Goal: Information Seeking & Learning: Learn about a topic

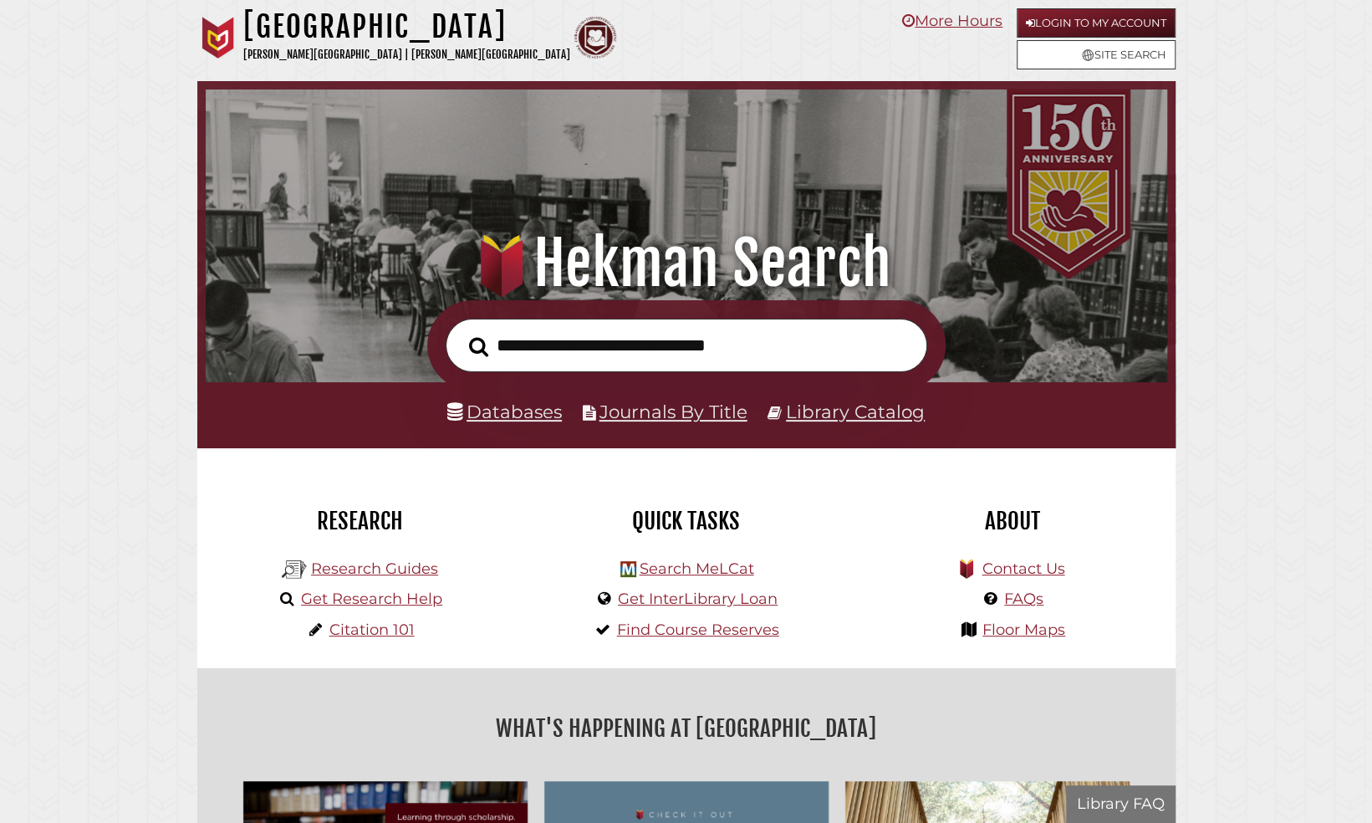
scroll to position [318, 953]
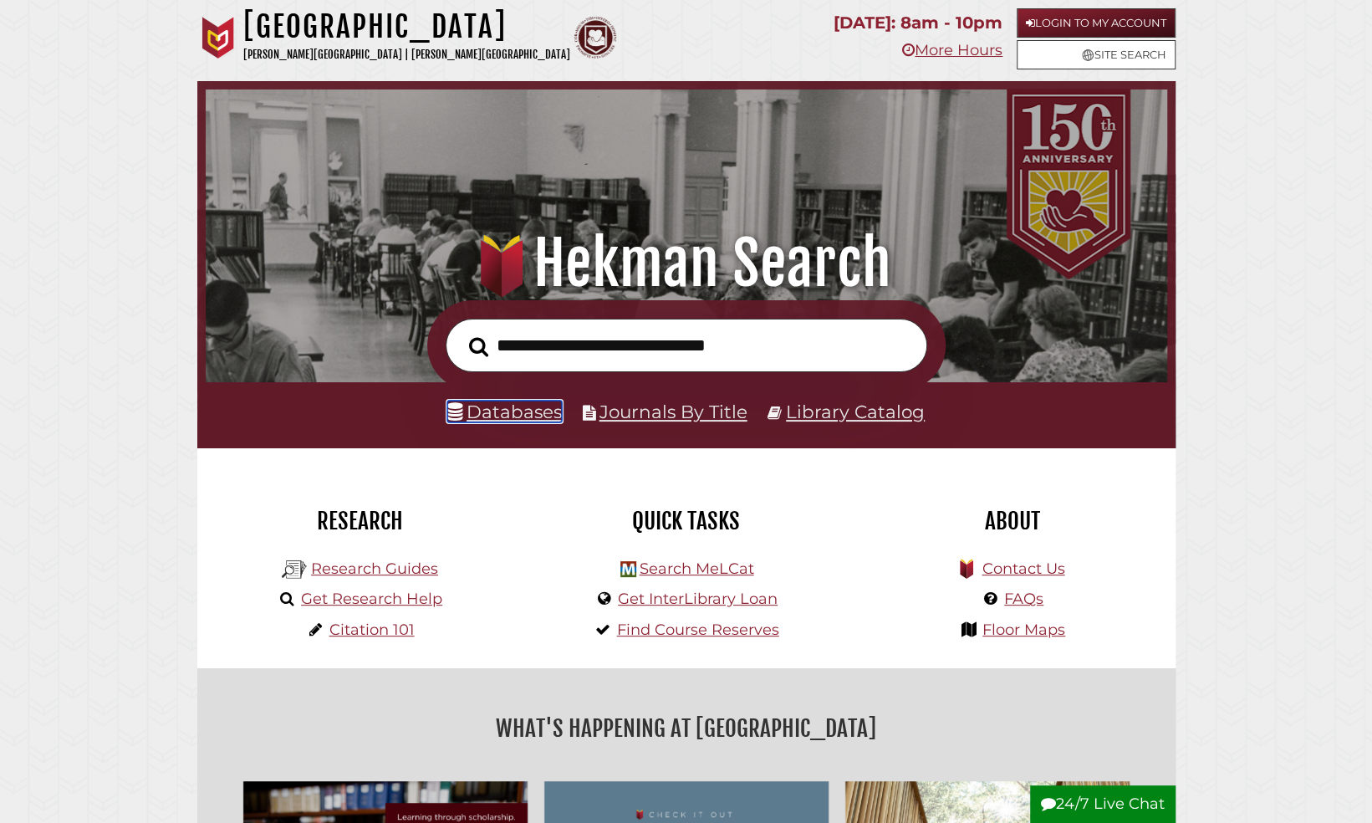
click at [532, 412] on link "Databases" at bounding box center [504, 411] width 115 height 22
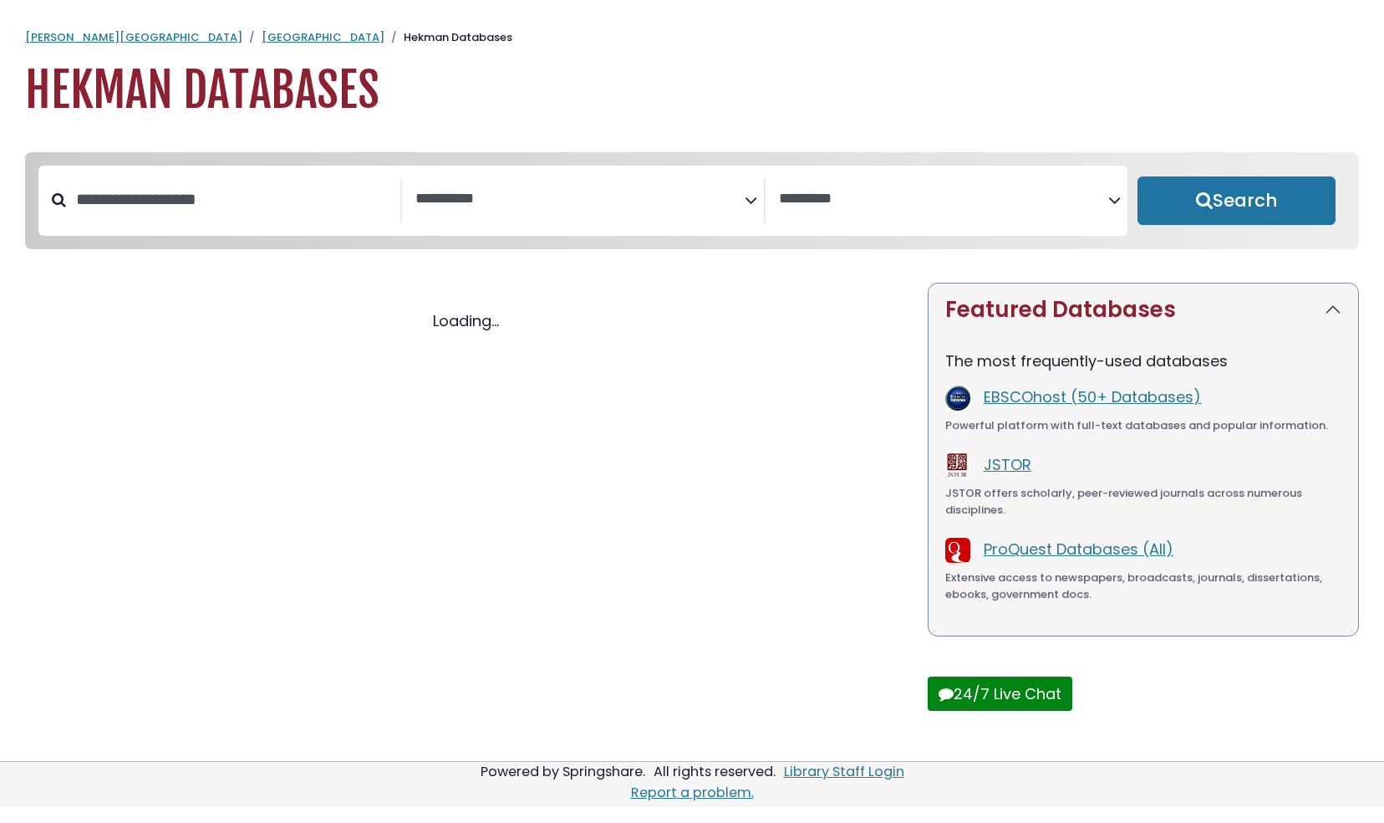
select select "Database Subject Filter"
select select "Database Vendors Filter"
select select "Database Subject Filter"
select select "Database Vendors Filter"
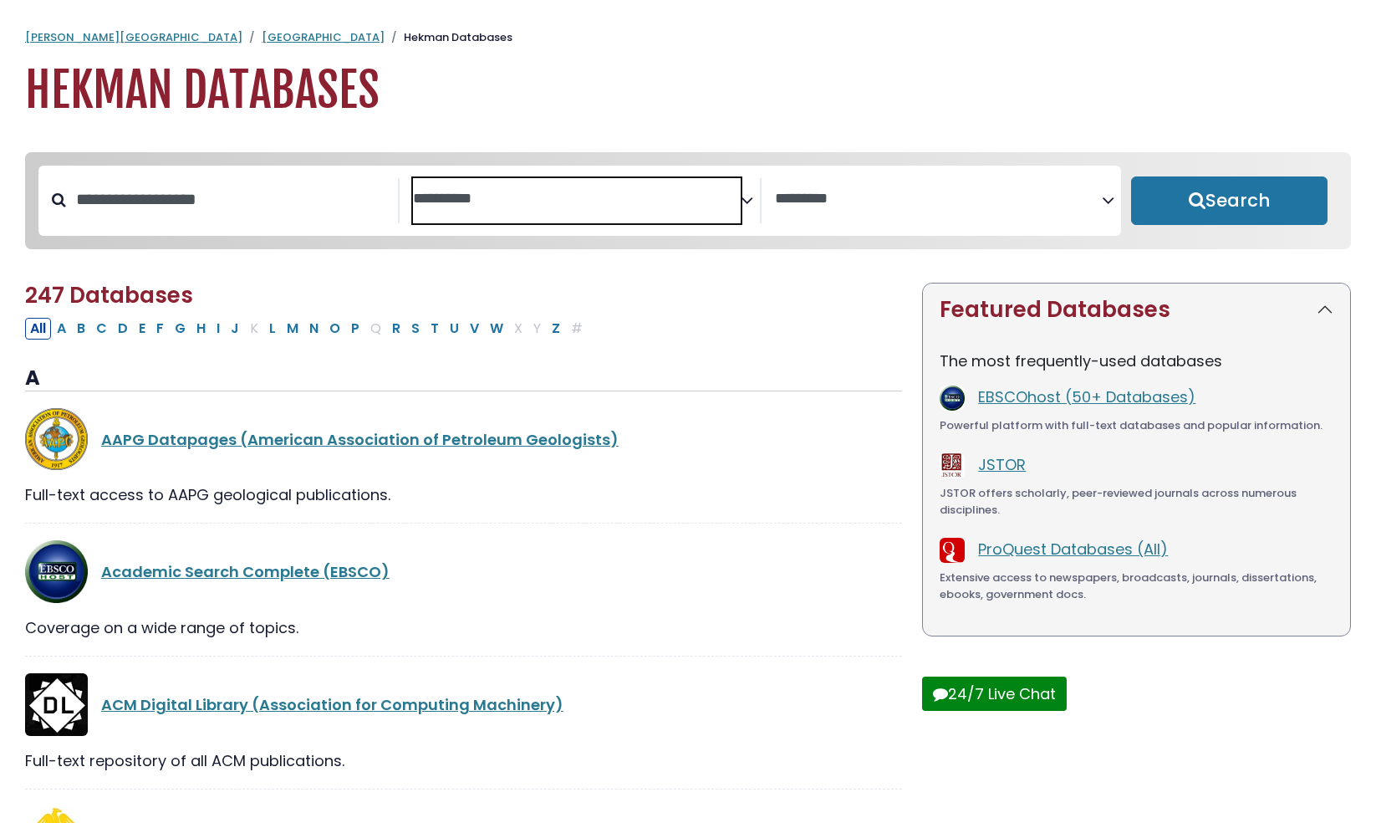
click at [507, 179] on span "Search filters" at bounding box center [576, 200] width 327 height 45
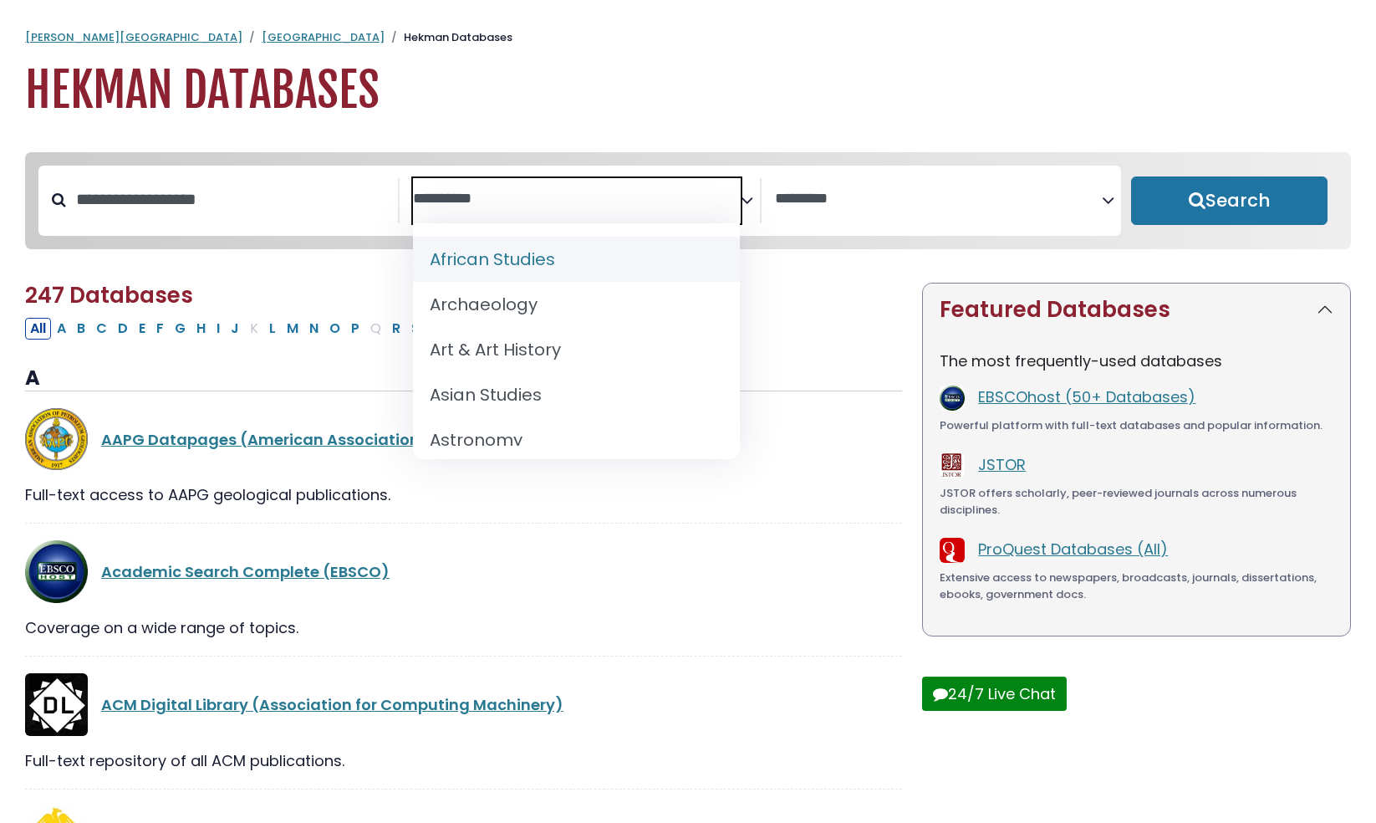
click at [487, 195] on textarea "Search" at bounding box center [576, 200] width 327 height 18
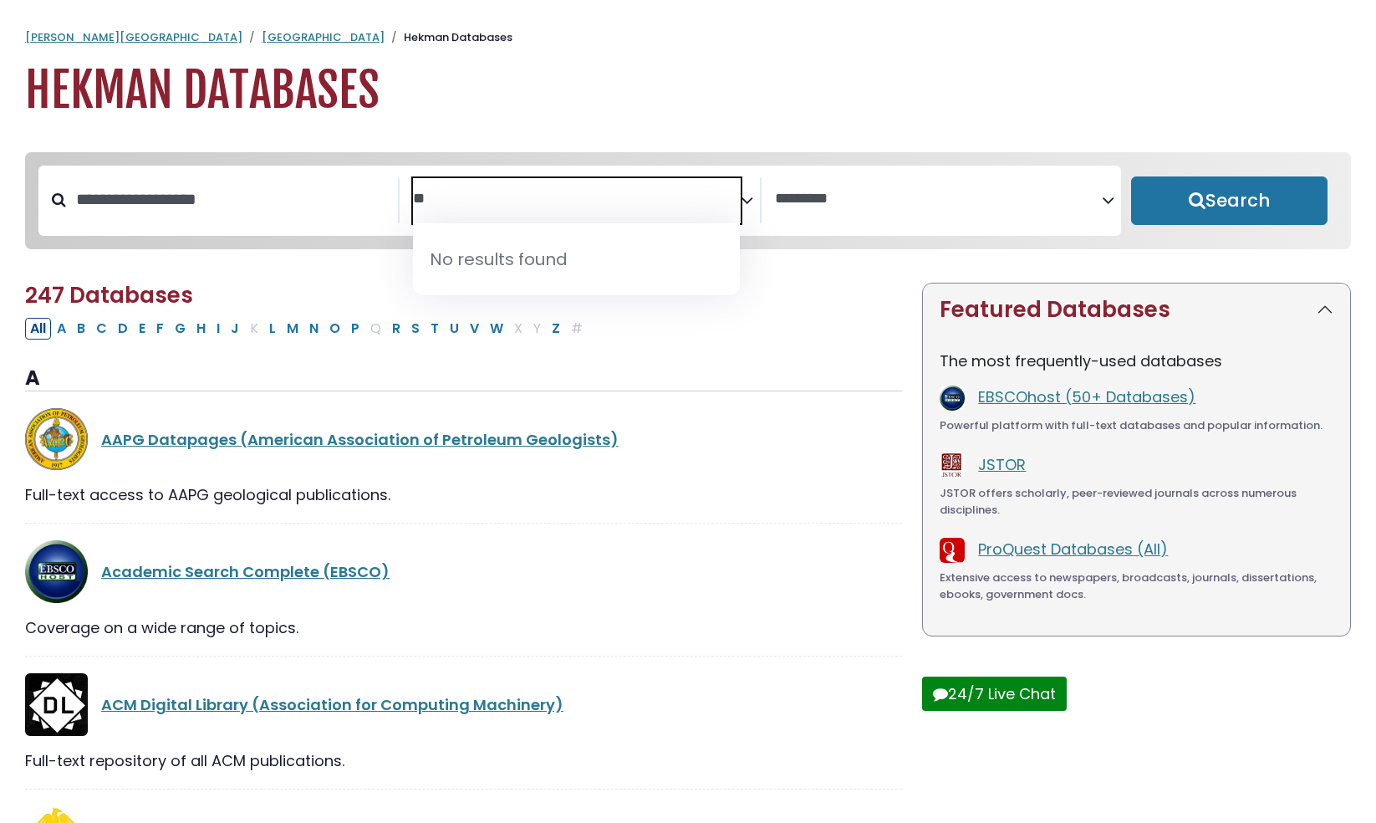
type textarea "*"
type textarea "****"
select select "*****"
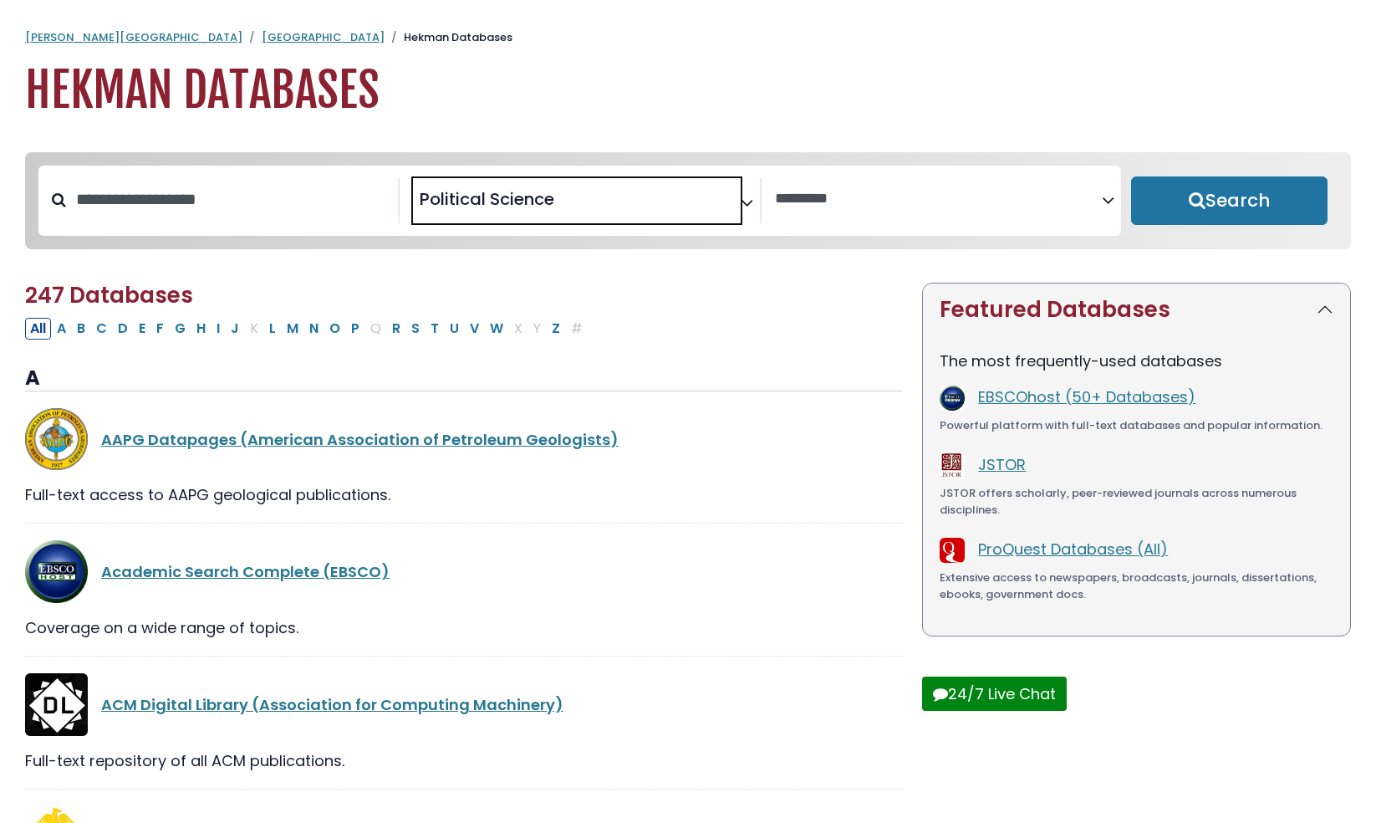
scroll to position [671, 0]
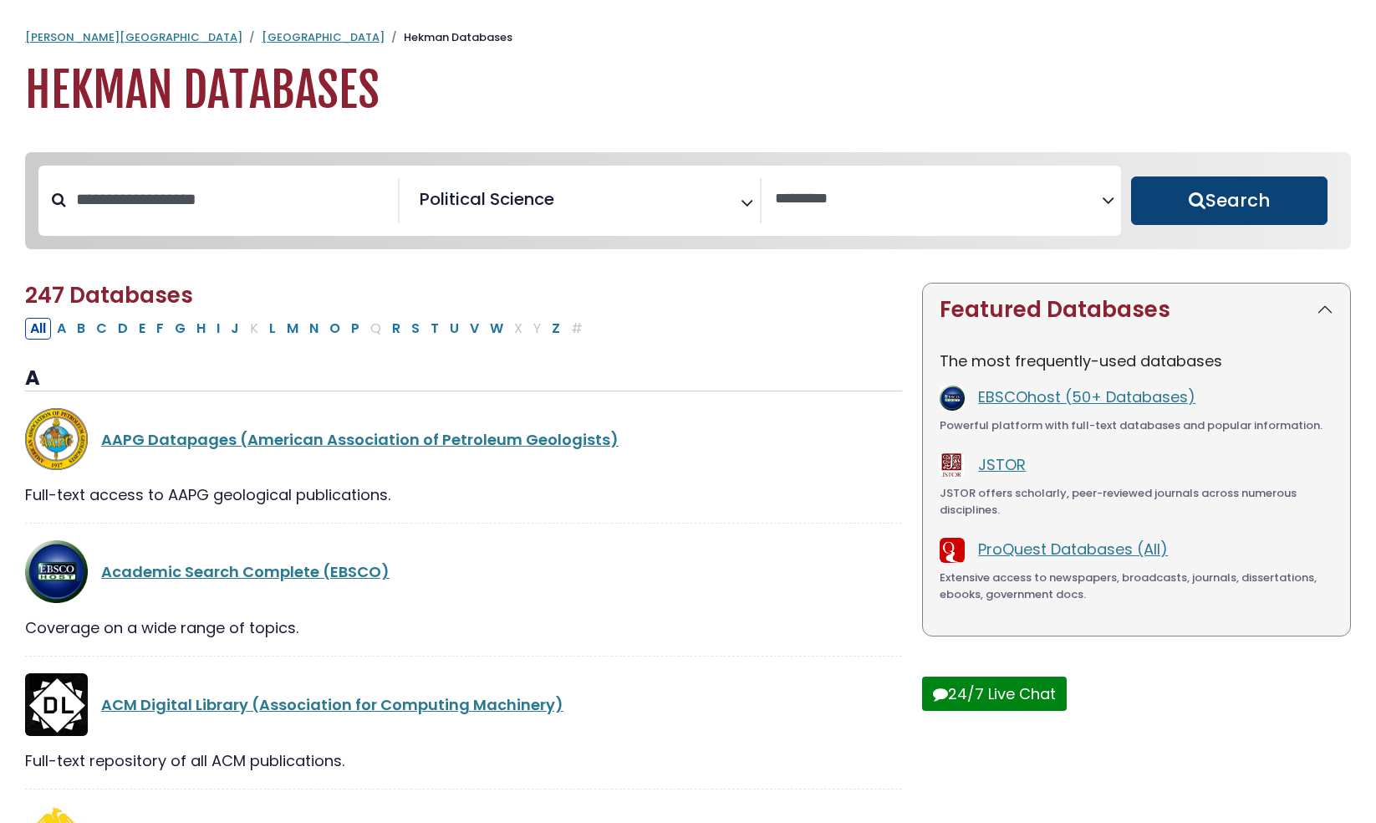
click at [1214, 197] on button "Search" at bounding box center [1229, 200] width 196 height 48
select select "Database Vendors Filter"
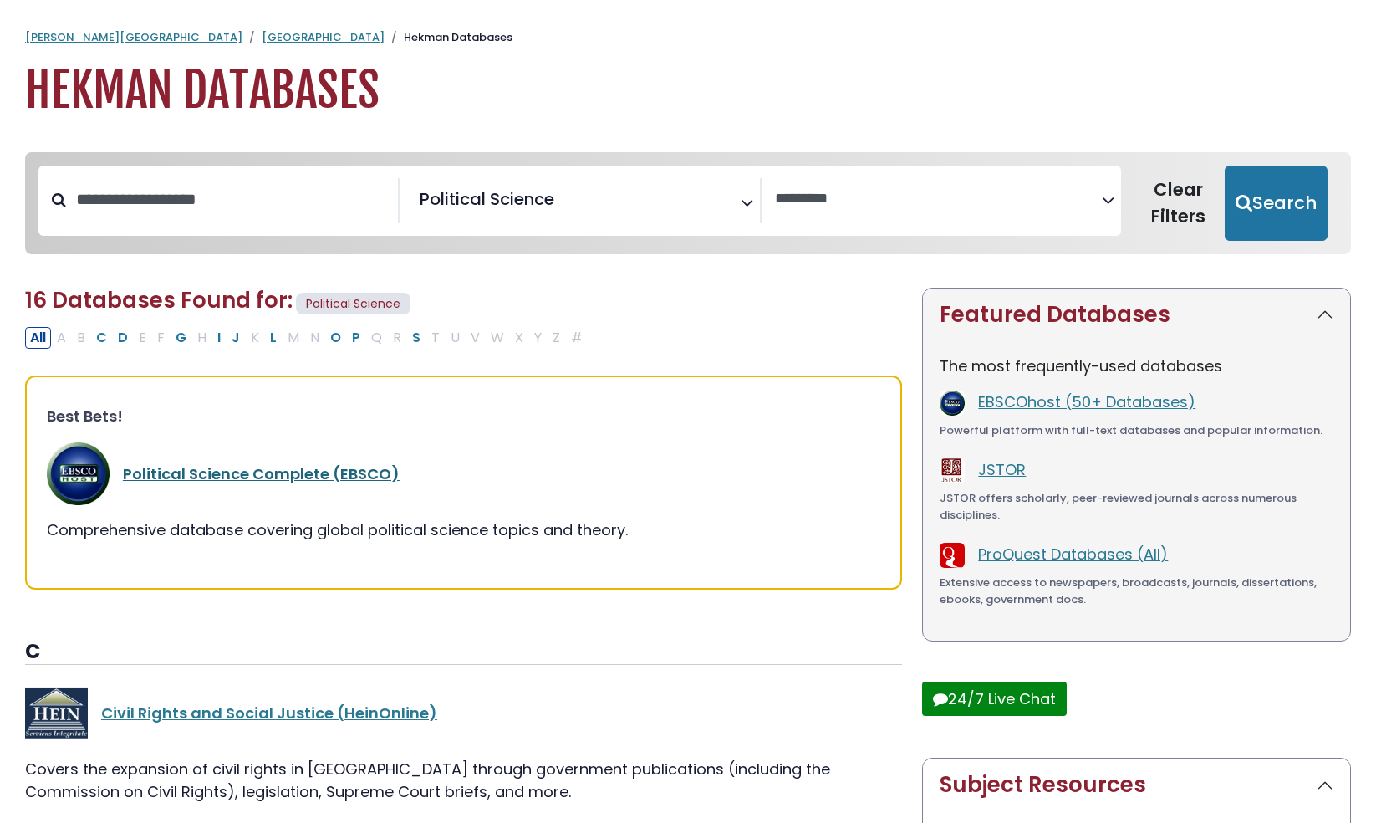
click at [319, 472] on link "Political Science Complete (EBSCO)" at bounding box center [261, 473] width 277 height 21
